Goal: Information Seeking & Learning: Learn about a topic

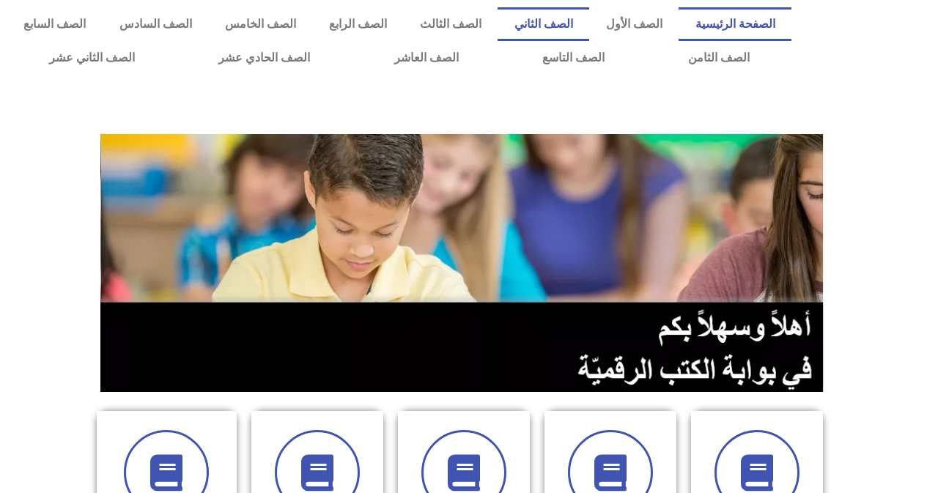
click at [565, 27] on link "الصف الثاني" at bounding box center [543, 24] width 92 height 34
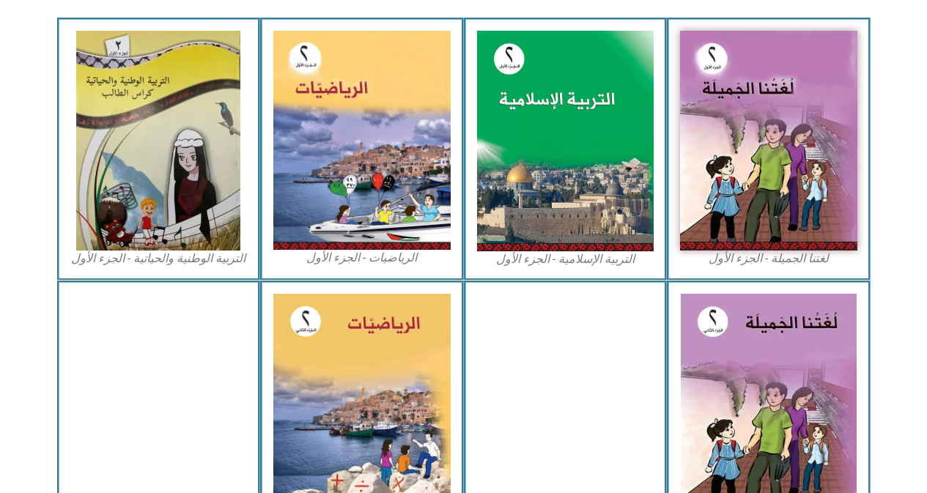
scroll to position [439, 0]
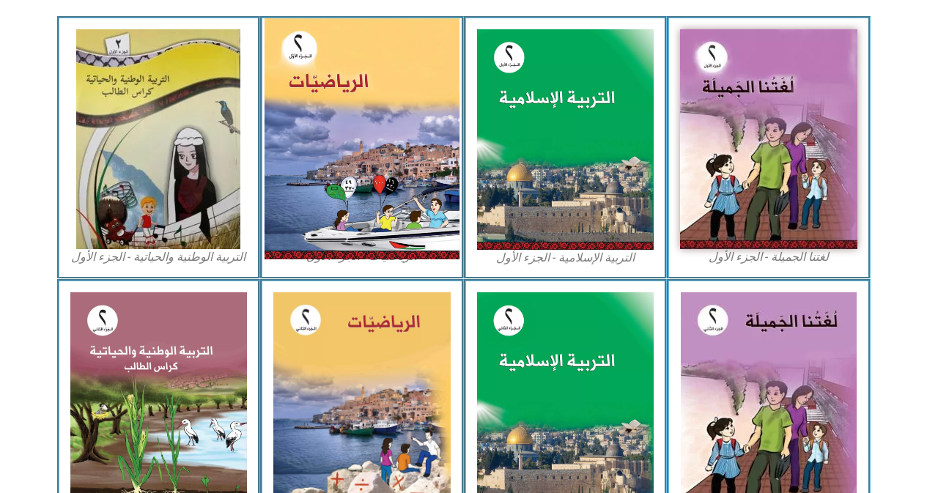
click at [307, 73] on img at bounding box center [361, 138] width 195 height 241
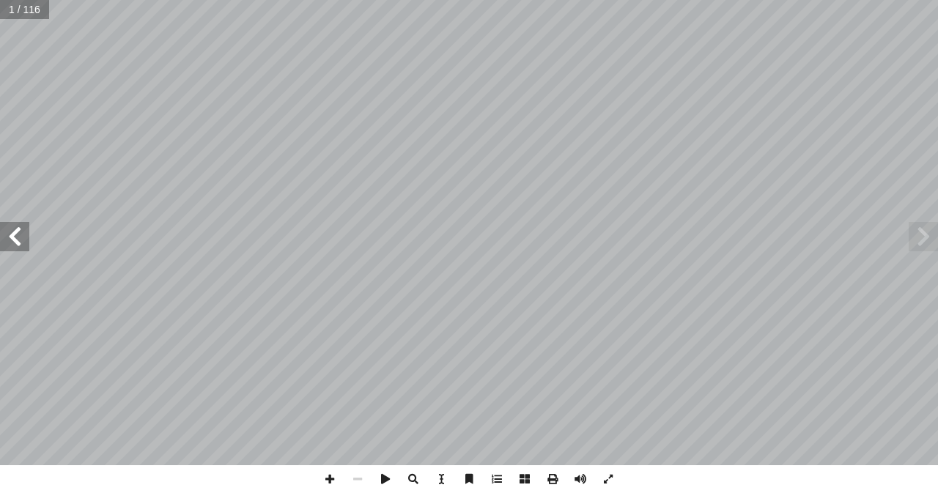
click at [11, 231] on span at bounding box center [14, 236] width 29 height 29
click at [11, 230] on span at bounding box center [14, 236] width 29 height 29
click at [7, 228] on span at bounding box center [14, 236] width 29 height 29
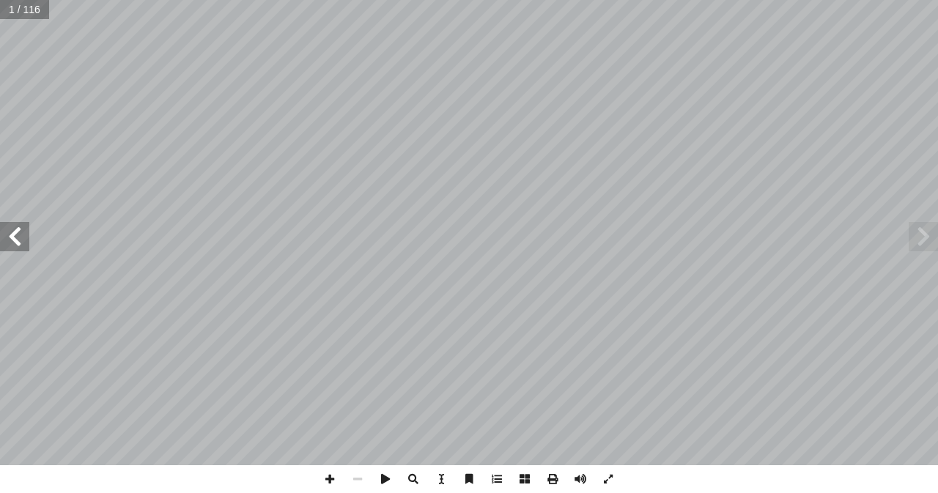
click at [7, 227] on span at bounding box center [14, 236] width 29 height 29
click at [7, 225] on span at bounding box center [14, 236] width 29 height 29
click at [41, 240] on div "١٠ َ حقائـــب ُ فاة ْ ح َ ـــل ُّ الس ِ هـــذه ُ تنقـــل ٩ فـــي ٌ بـــة َّ مرت…" at bounding box center [469, 232] width 938 height 465
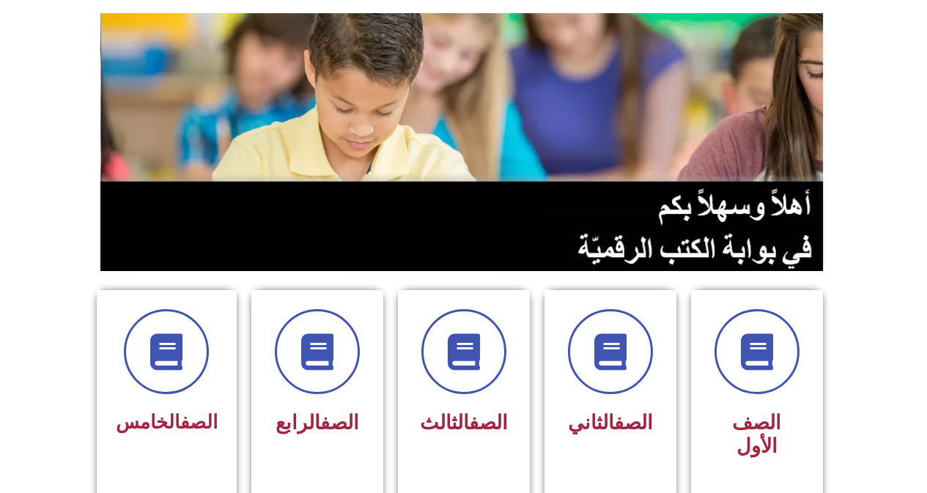
scroll to position [146, 0]
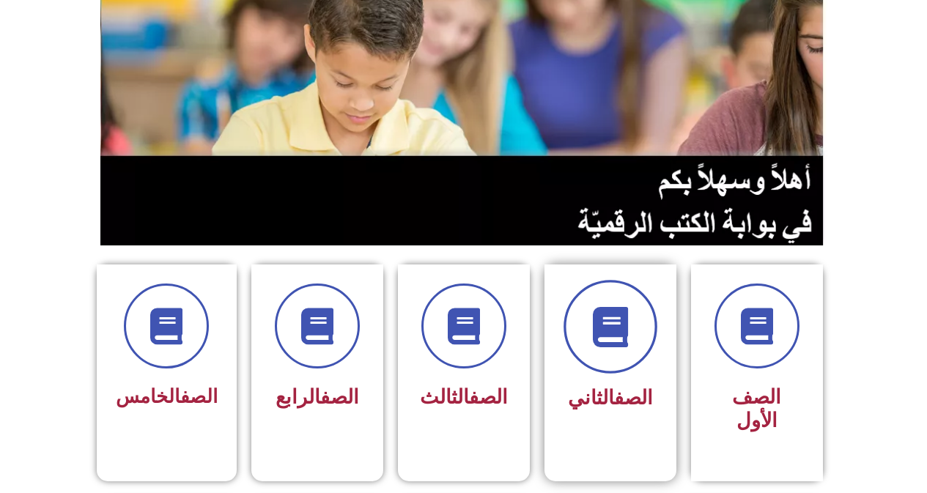
click at [611, 349] on span at bounding box center [610, 327] width 94 height 94
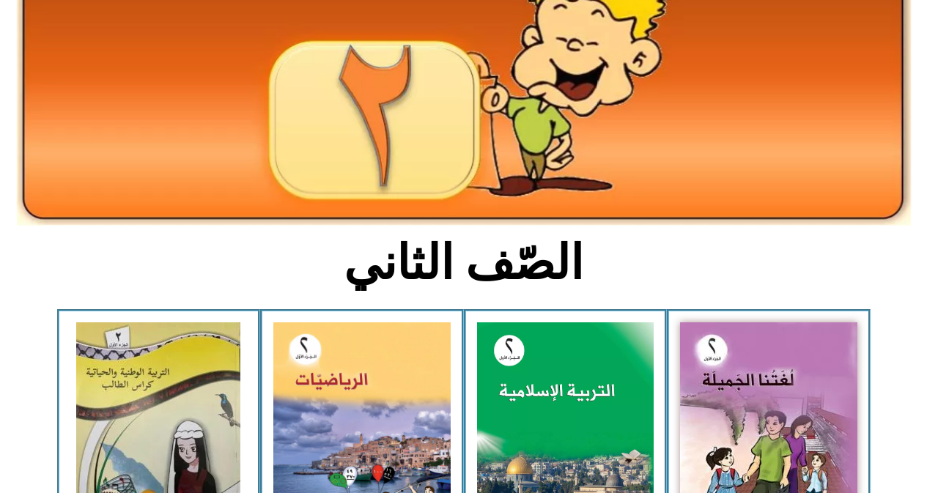
scroll to position [220, 0]
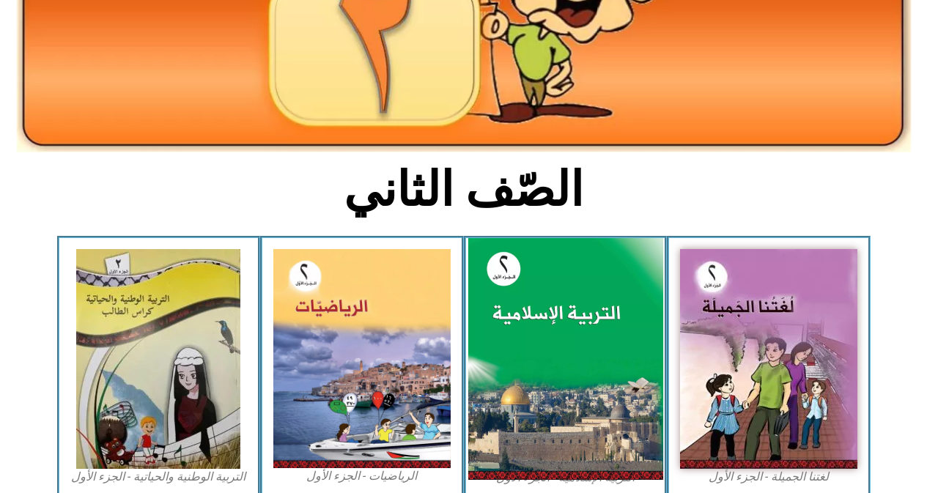
click at [549, 322] on img at bounding box center [564, 359] width 195 height 242
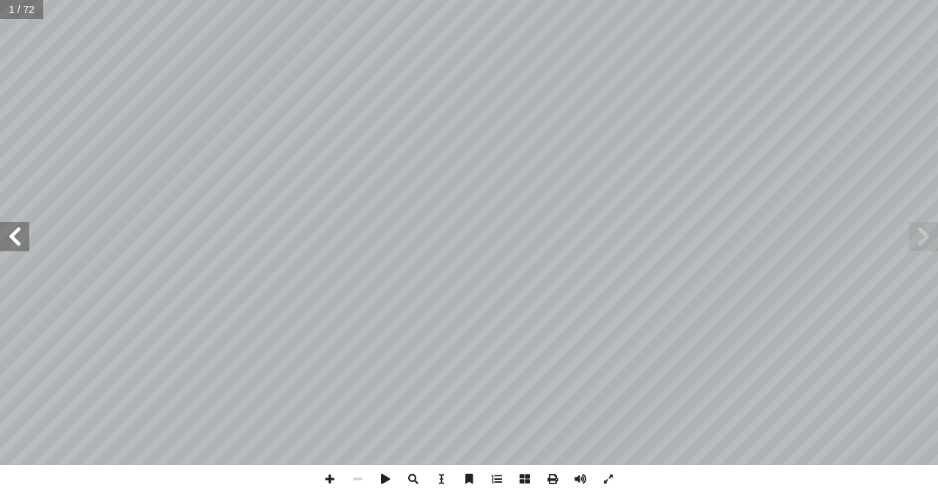
click at [15, 235] on span at bounding box center [14, 236] width 29 height 29
click at [16, 235] on span at bounding box center [14, 236] width 29 height 29
click at [18, 236] on span at bounding box center [14, 236] width 29 height 29
click at [19, 236] on span at bounding box center [14, 236] width 29 height 29
click at [21, 236] on span at bounding box center [14, 236] width 29 height 29
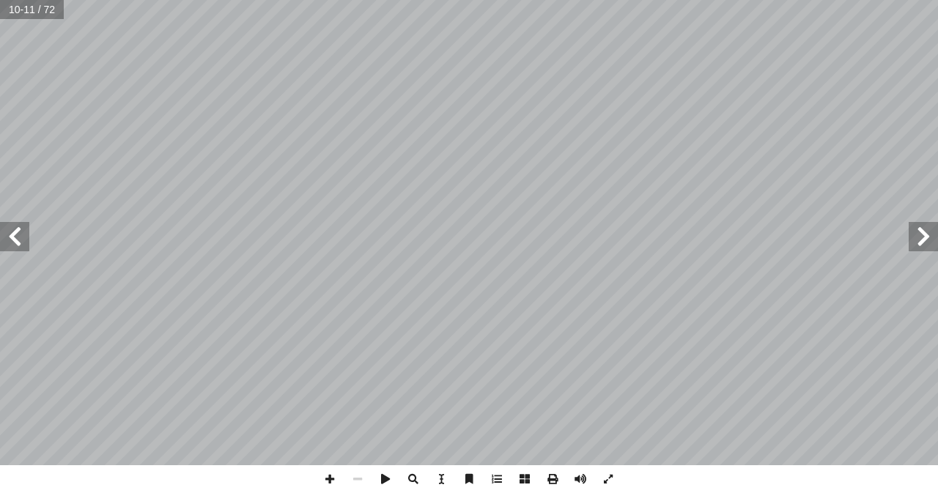
click at [21, 236] on span at bounding box center [14, 236] width 29 height 29
click at [924, 236] on span at bounding box center [922, 236] width 29 height 29
click at [327, 477] on span at bounding box center [330, 479] width 28 height 28
click at [355, 478] on span at bounding box center [358, 479] width 28 height 28
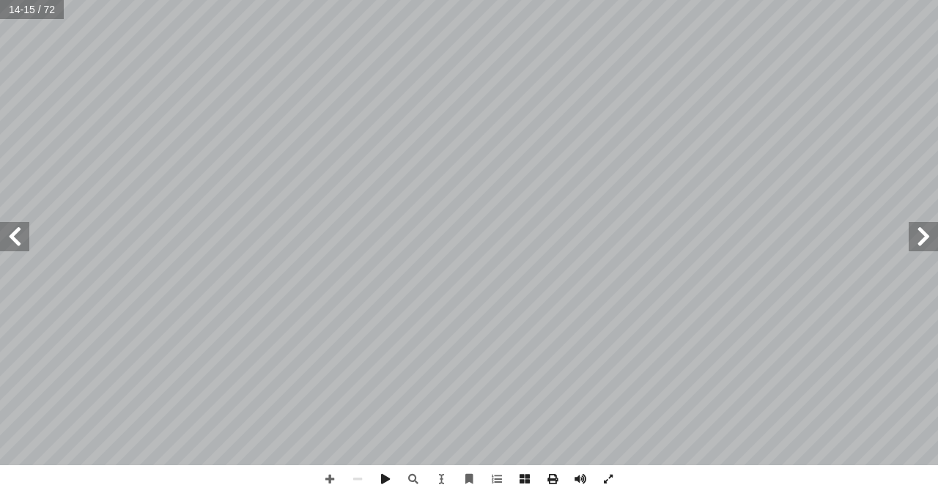
click at [10, 234] on span at bounding box center [14, 236] width 29 height 29
click at [0, 236] on span at bounding box center [14, 236] width 29 height 29
click at [12, 237] on span at bounding box center [14, 236] width 29 height 29
